Goal: Use online tool/utility: Utilize a website feature to perform a specific function

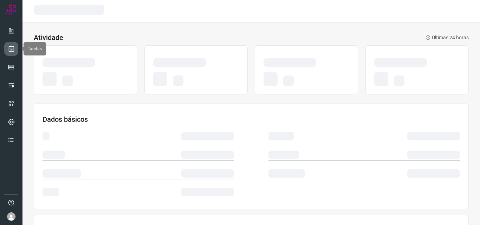
click at [12, 50] on icon at bounding box center [11, 48] width 7 height 7
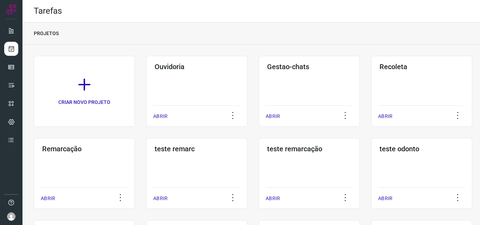
click at [85, 157] on div "Remarcação ABRIR" at bounding box center [84, 173] width 101 height 71
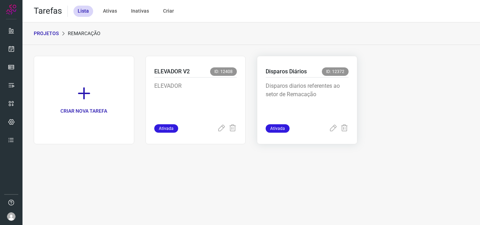
click at [337, 89] on p "Disparos diarios referentes ao setor de Remacação" at bounding box center [307, 99] width 83 height 35
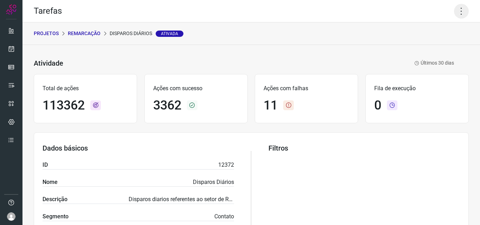
click at [460, 8] on icon at bounding box center [461, 11] width 15 height 15
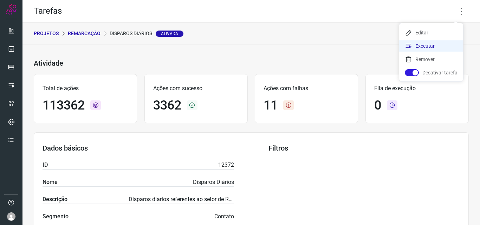
click at [428, 44] on li "Executar" at bounding box center [431, 45] width 64 height 11
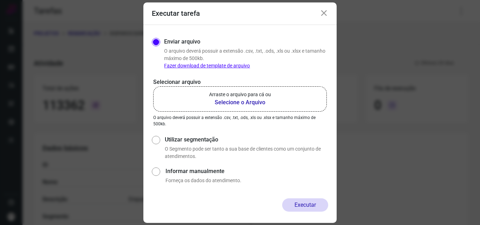
click at [251, 89] on label "Arraste o arquivo para cá ou Selecione o Arquivo" at bounding box center [240, 98] width 174 height 25
click at [0, 0] on input "Arraste o arquivo para cá ou Selecione o Arquivo" at bounding box center [0, 0] width 0 height 0
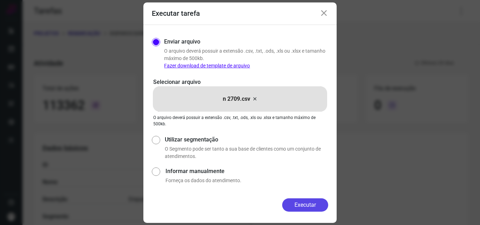
click at [297, 205] on button "Executar" at bounding box center [305, 205] width 46 height 13
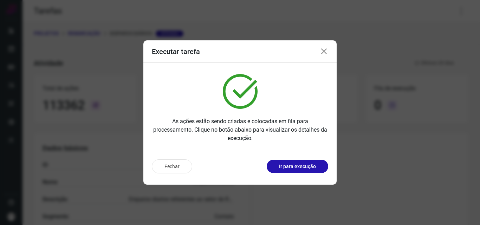
click at [302, 169] on p "Ir para execução" at bounding box center [297, 166] width 37 height 7
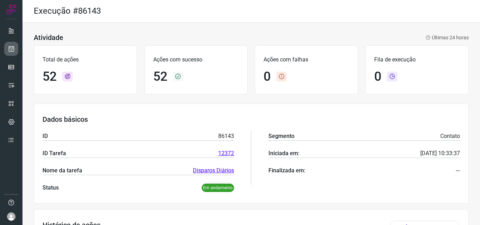
click at [15, 52] on link at bounding box center [11, 49] width 14 height 14
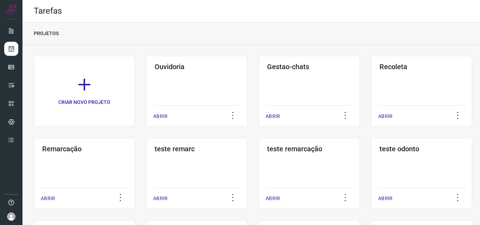
click at [77, 162] on div "Remarcação ABRIR" at bounding box center [84, 173] width 101 height 71
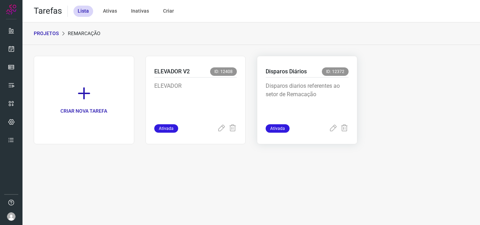
click at [293, 91] on p "Disparos diarios referentes ao setor de Remacação" at bounding box center [307, 99] width 83 height 35
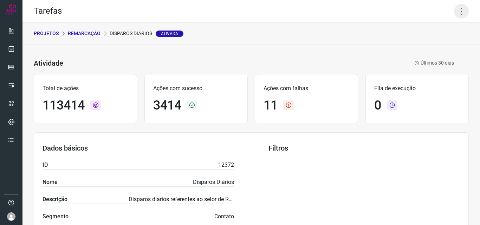
click at [458, 8] on icon at bounding box center [461, 11] width 15 height 15
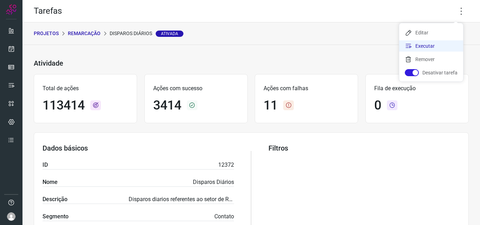
click at [436, 45] on li "Executar" at bounding box center [431, 45] width 64 height 11
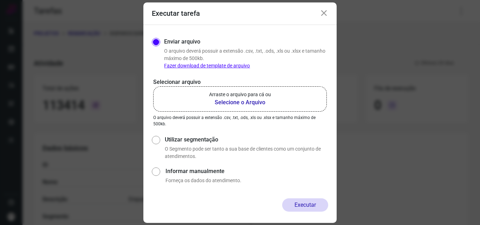
click at [249, 99] on b "Selecione o Arquivo" at bounding box center [240, 102] width 62 height 8
click at [0, 0] on input "Arraste o arquivo para cá ou Selecione o Arquivo" at bounding box center [0, 0] width 0 height 0
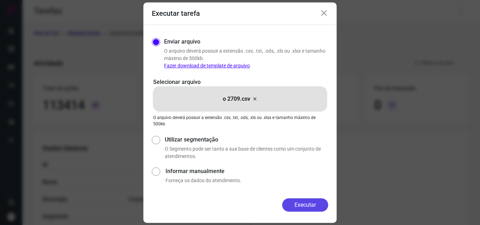
click at [306, 202] on button "Executar" at bounding box center [305, 205] width 46 height 13
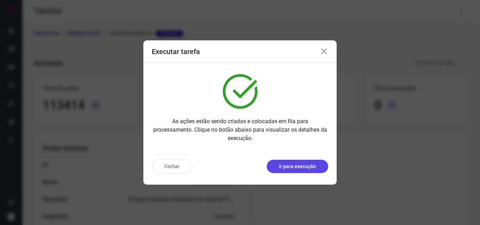
click at [306, 168] on p "Ir para execução" at bounding box center [297, 166] width 37 height 7
